Goal: Task Accomplishment & Management: Complete application form

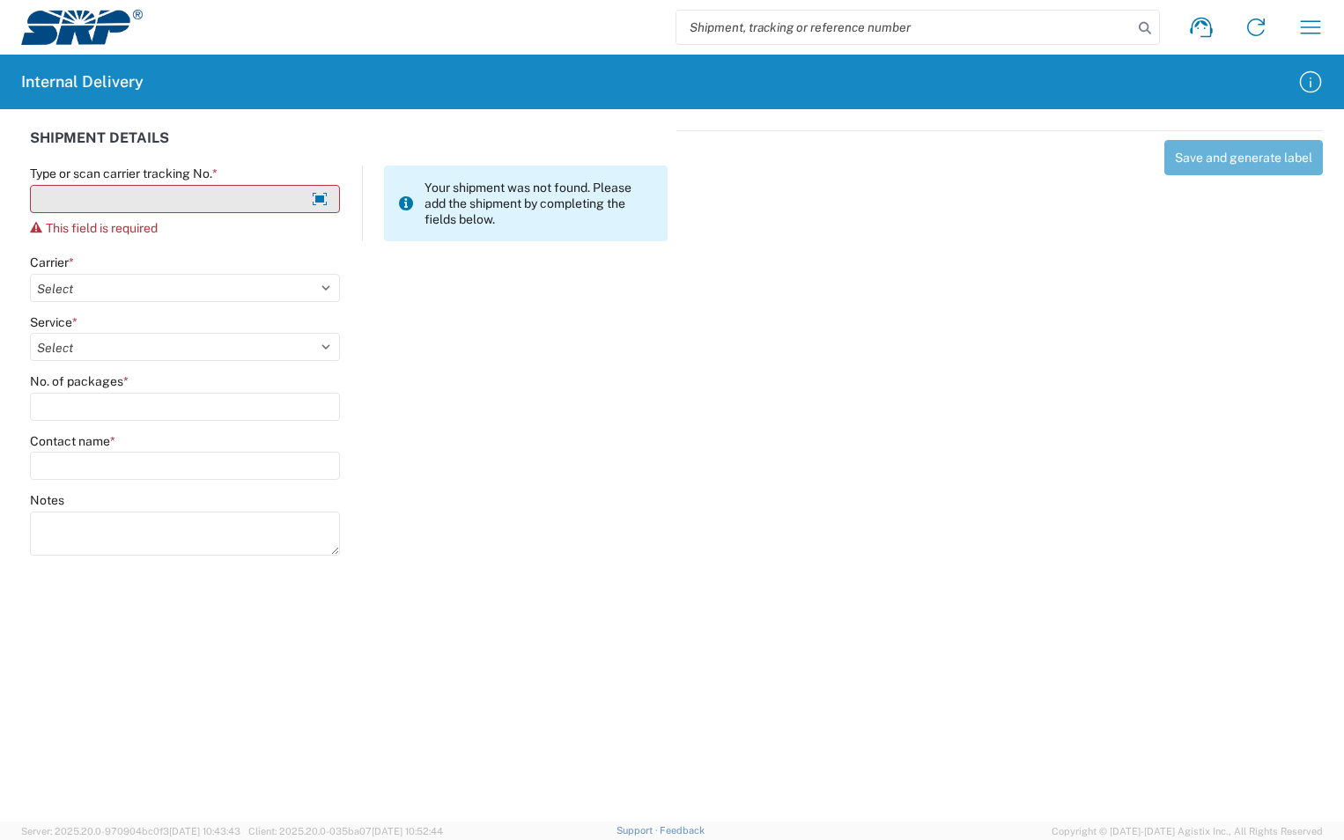
click at [219, 204] on input "Type or scan carrier tracking No. *" at bounding box center [185, 199] width 310 height 28
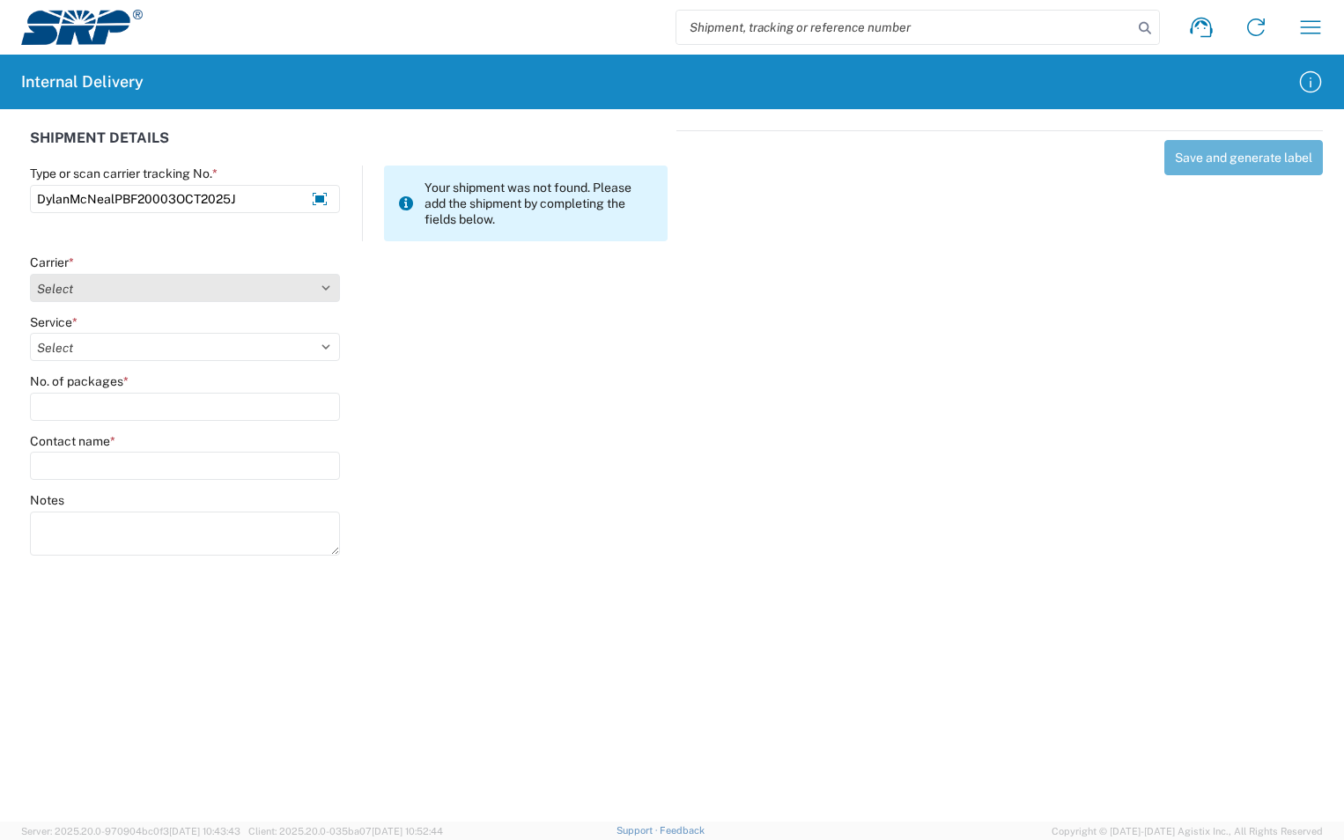
type input "DylanMcNealPBF20003OCT2025J"
click at [326, 299] on select "Select Amazon Logistics ATI Trucking BC Dimerco Logistics Empire Southwest FedE…" at bounding box center [185, 288] width 310 height 28
select select "18713"
click at [30, 274] on select "Select Amazon Logistics ATI Trucking BC Dimerco Logistics Empire Southwest FedE…" at bounding box center [185, 288] width 310 height 28
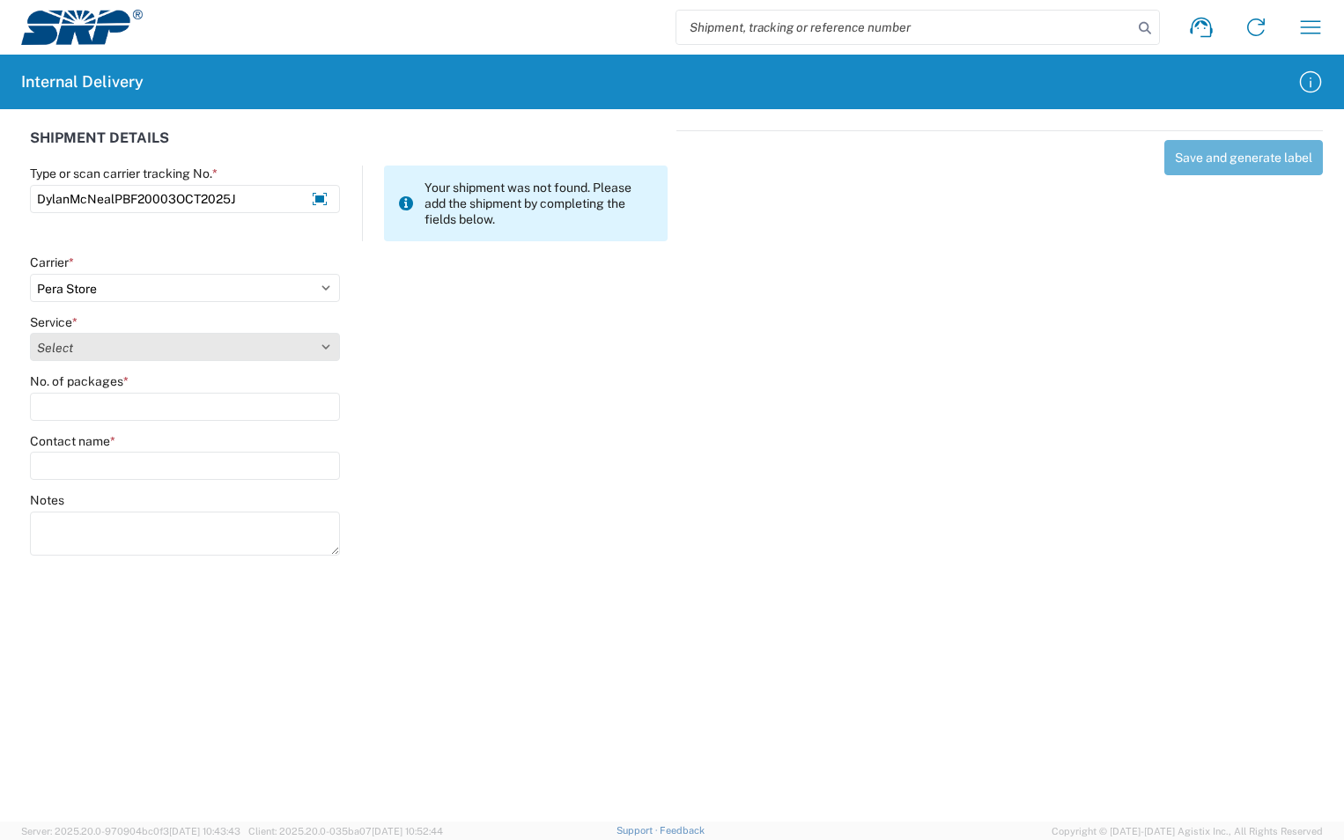
click at [142, 351] on select "Select" at bounding box center [185, 347] width 310 height 28
select select "35763"
click at [30, 333] on select "Select Ground Inter-Office" at bounding box center [185, 347] width 310 height 28
click at [78, 402] on input "No. of packages *" at bounding box center [185, 407] width 310 height 28
type input "1"
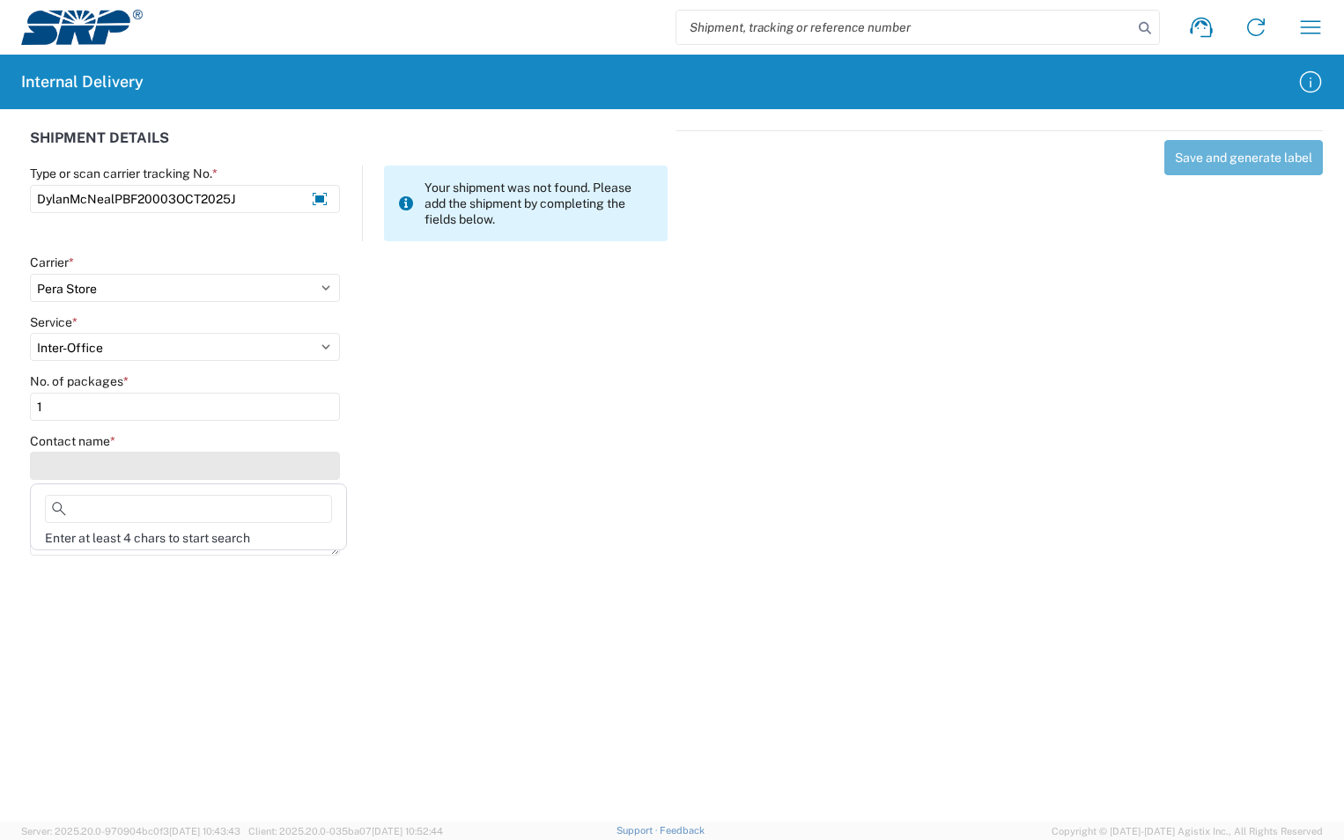
click at [84, 469] on input "Contact name *" at bounding box center [185, 466] width 310 height 28
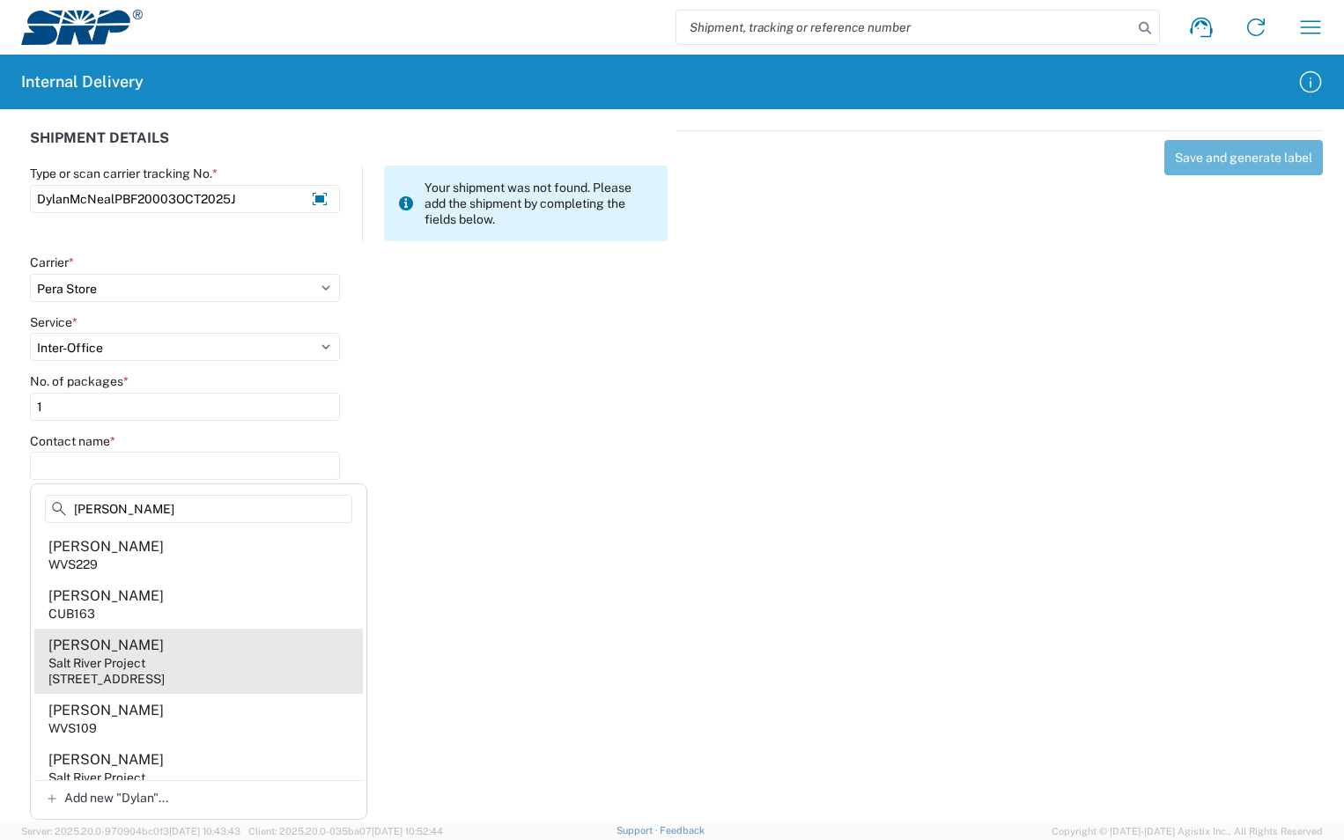
type input "[PERSON_NAME]"
click at [144, 663] on div "Salt River Project" at bounding box center [96, 663] width 97 height 16
type input "[PERSON_NAME]"
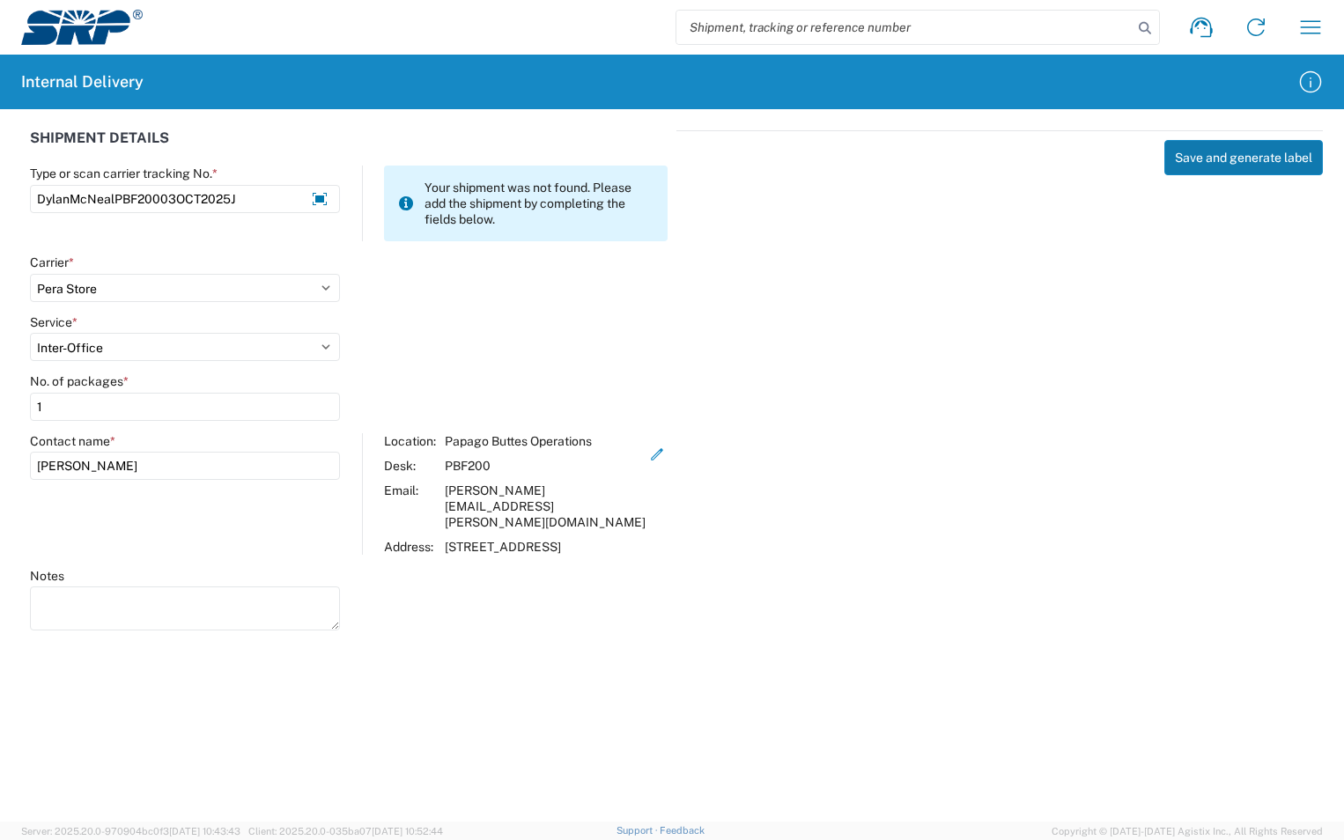
click at [1257, 155] on button "Save and generate label" at bounding box center [1244, 157] width 159 height 35
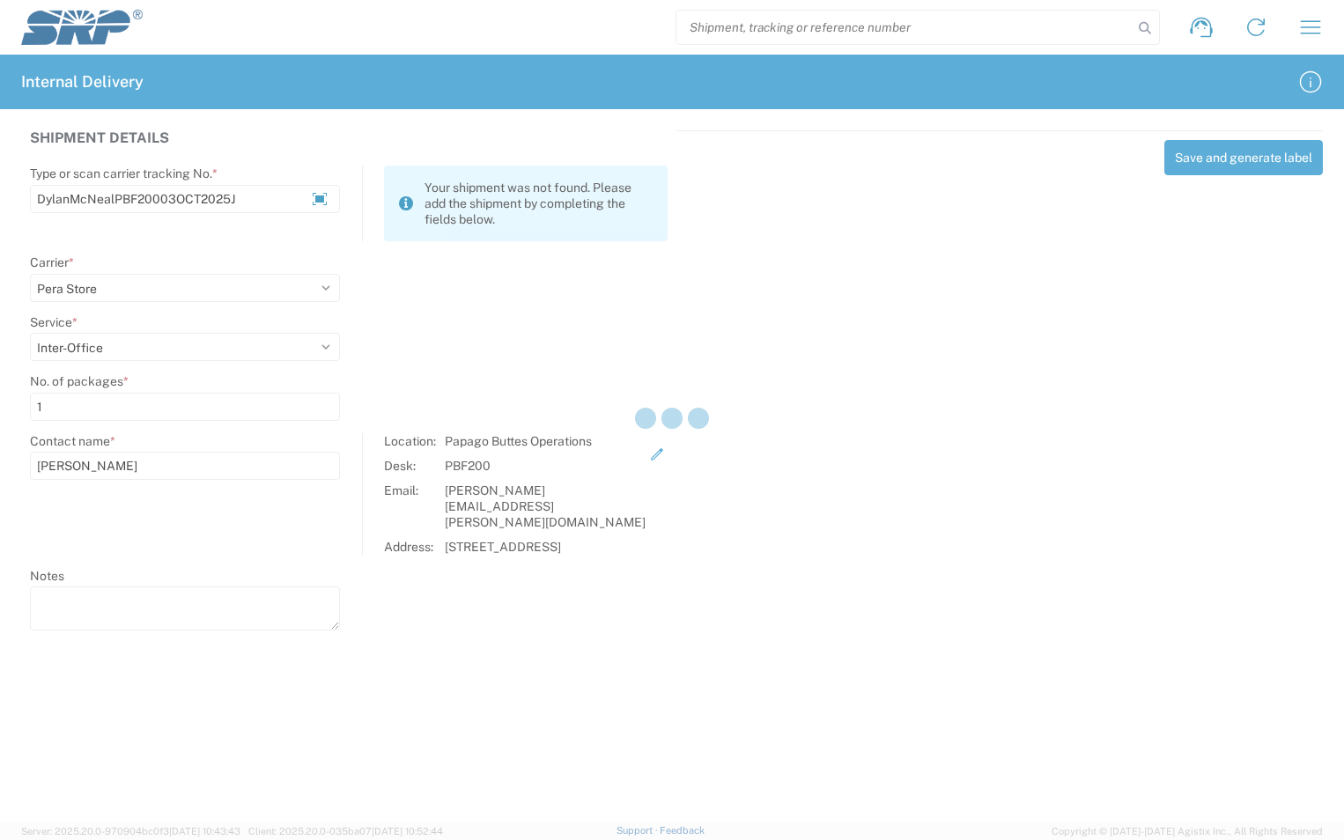
select select
